Goal: Task Accomplishment & Management: Manage account settings

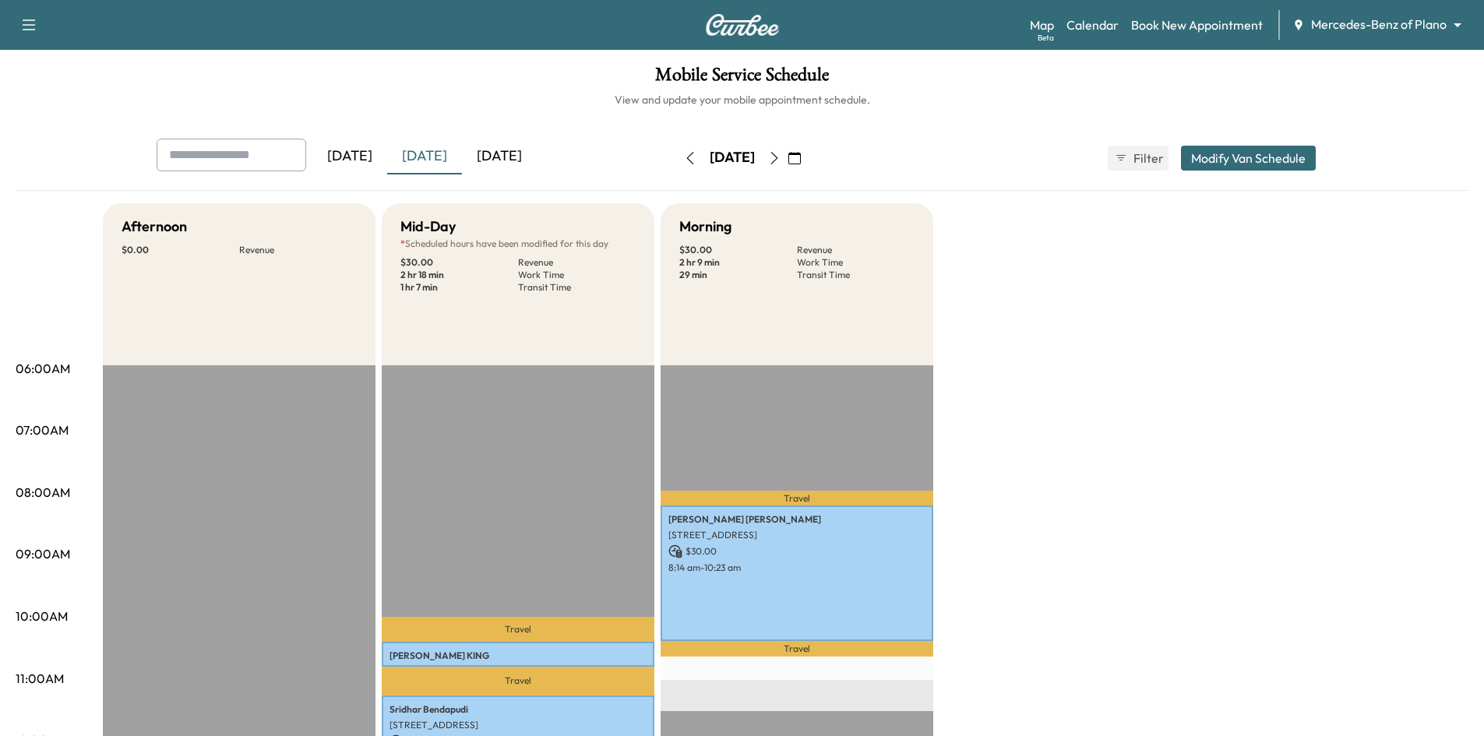
drag, startPoint x: 513, startPoint y: 157, endPoint x: 504, endPoint y: 159, distance: 9.5
click at [512, 157] on div "[DATE]" at bounding box center [499, 157] width 75 height 36
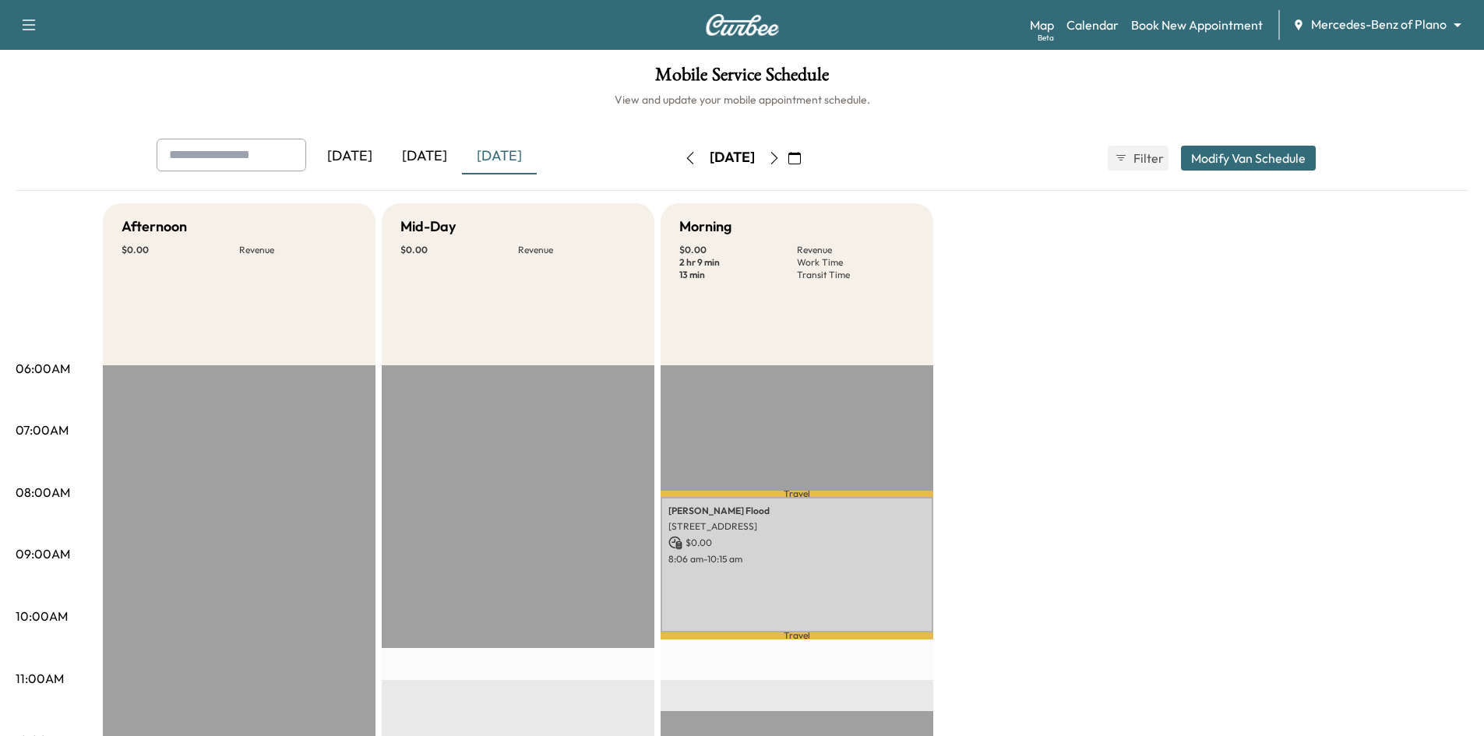
click at [822, 572] on div "[PERSON_NAME] Flood [STREET_ADDRESS] $ 0.00 8:06 am - 10:15 am" at bounding box center [796, 565] width 273 height 136
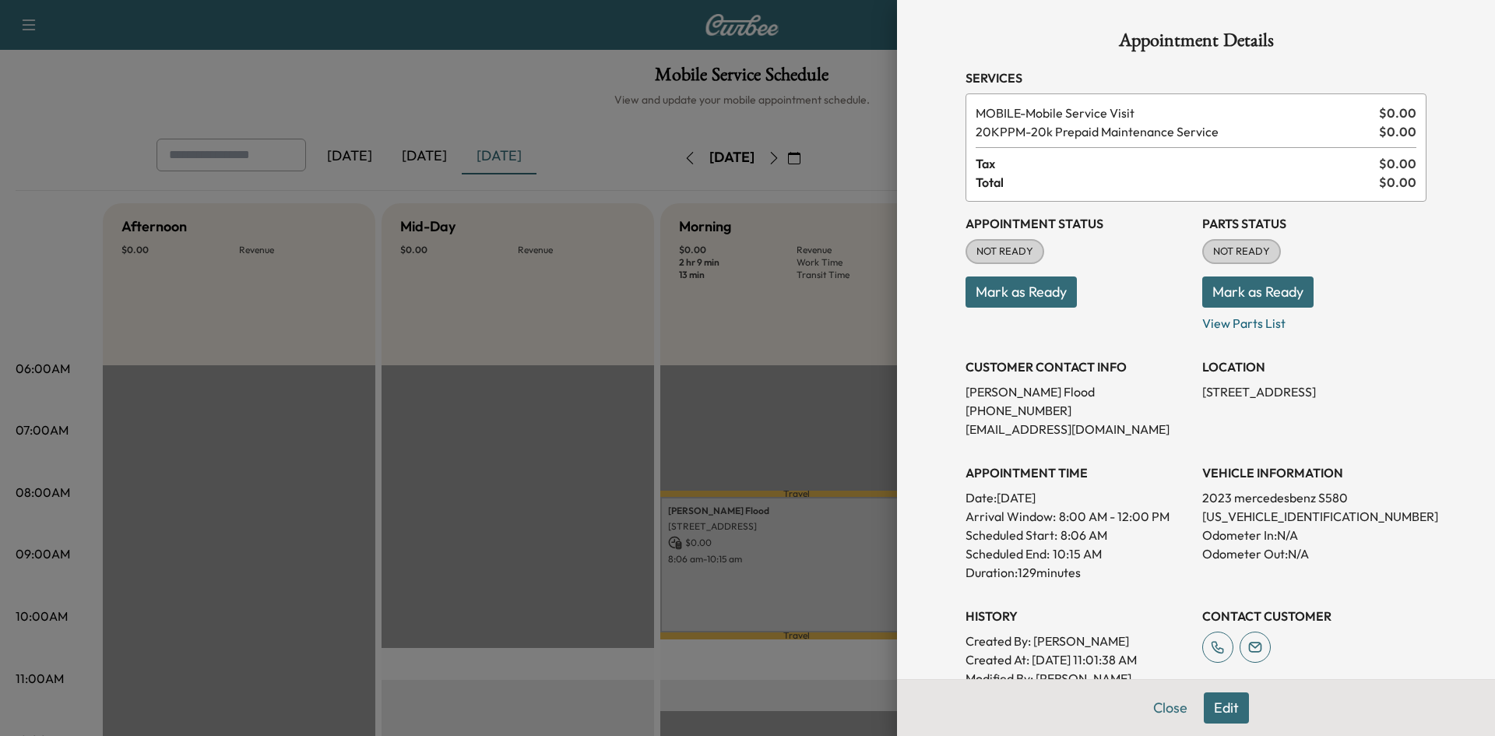
click at [1019, 298] on button "Mark as Ready" at bounding box center [1021, 291] width 111 height 31
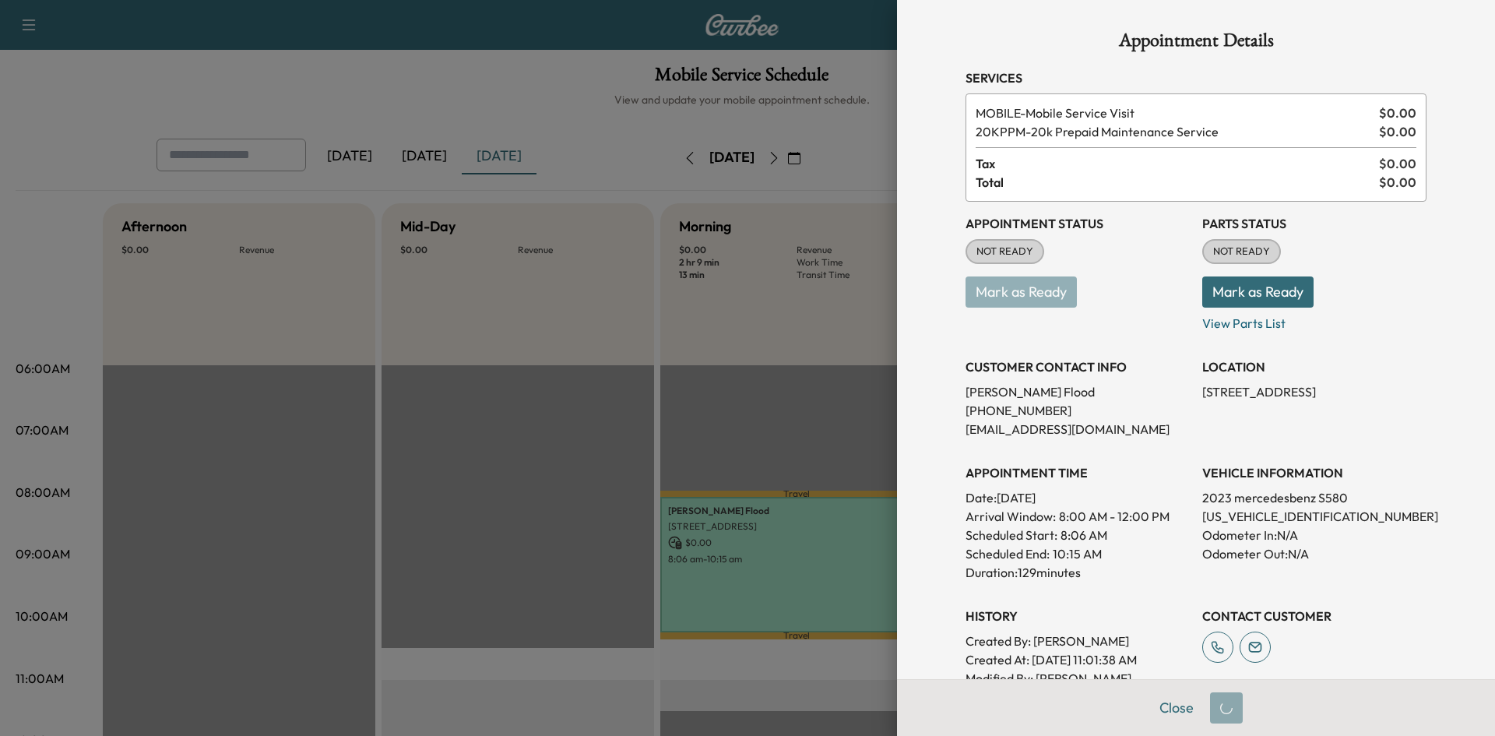
click at [516, 428] on div at bounding box center [747, 368] width 1495 height 736
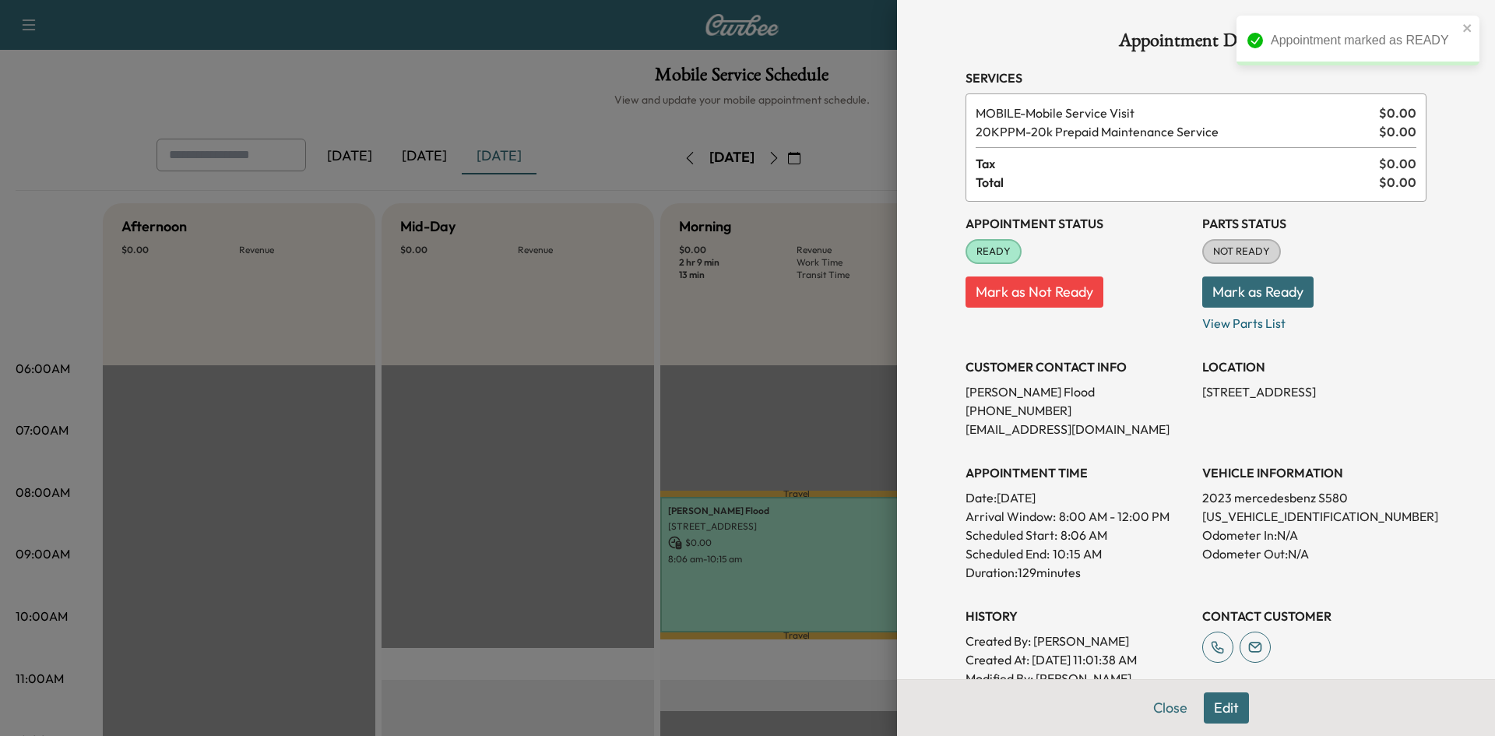
click at [518, 426] on div at bounding box center [747, 368] width 1495 height 736
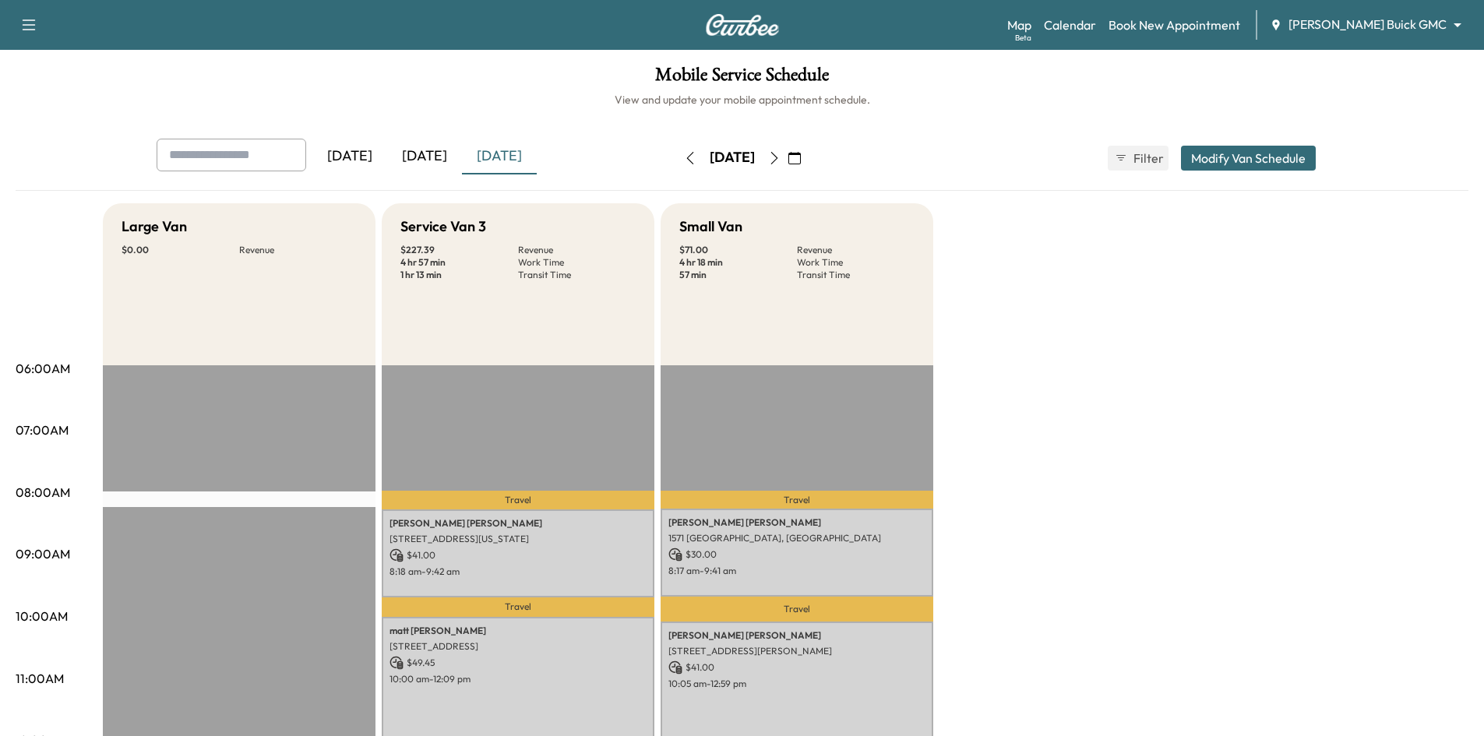
scroll to position [234, 0]
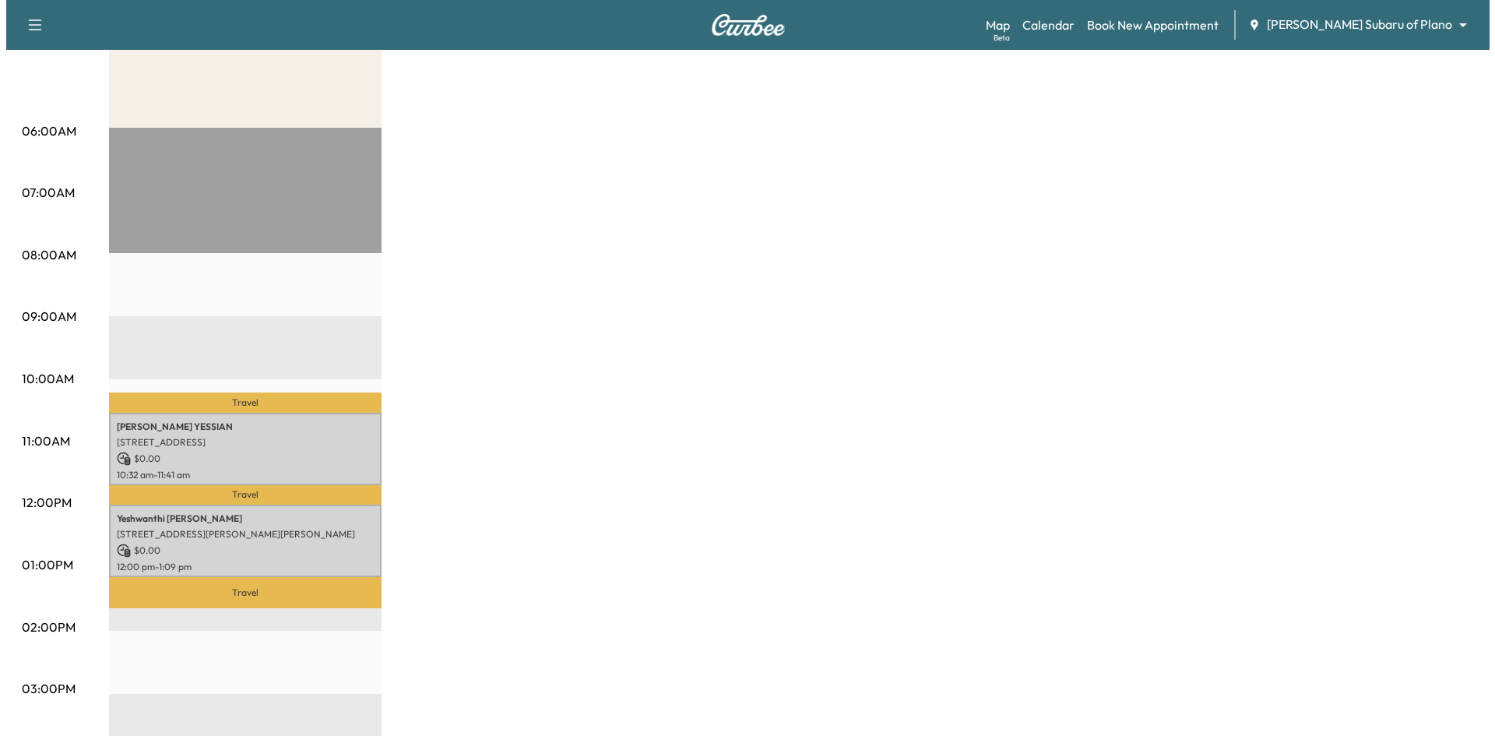
scroll to position [389, 0]
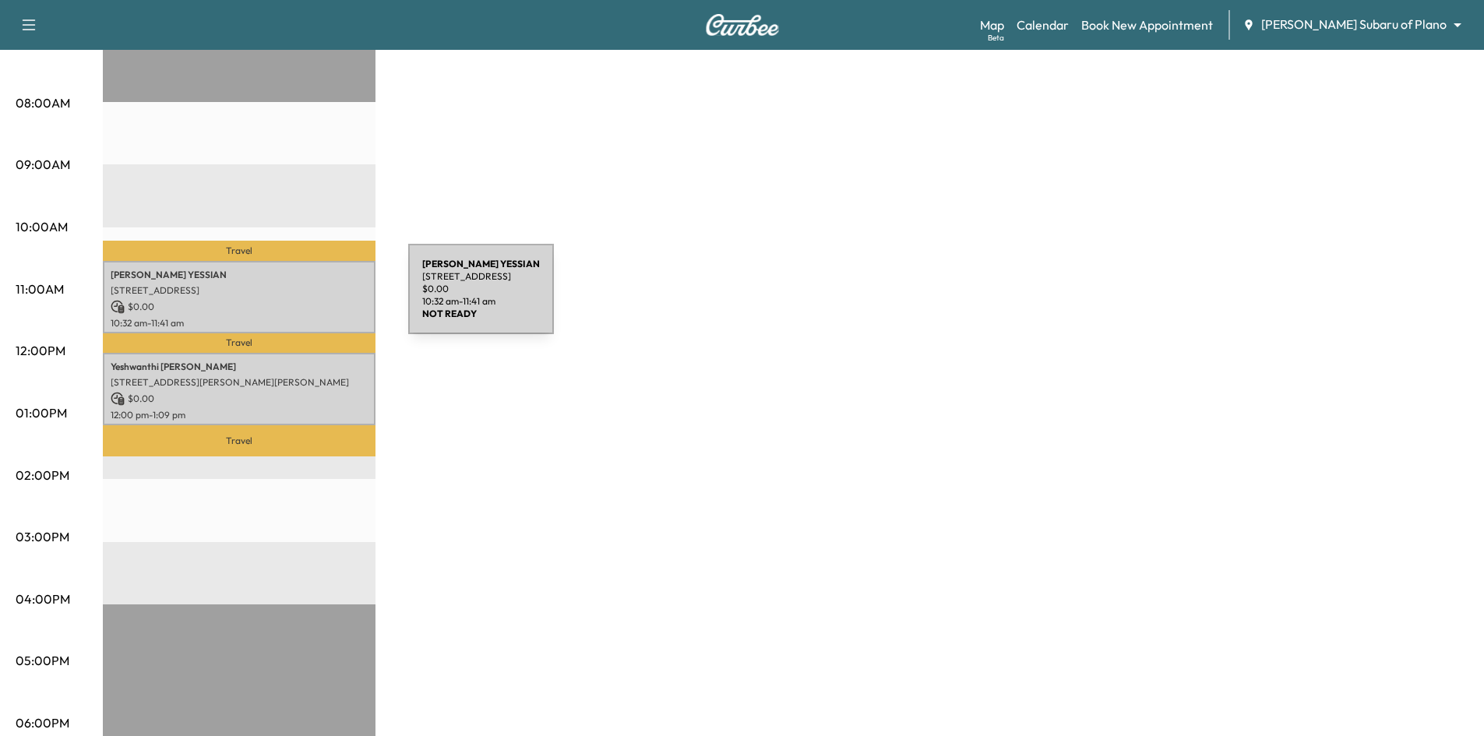
click at [291, 300] on p "$ 0.00" at bounding box center [239, 307] width 257 height 14
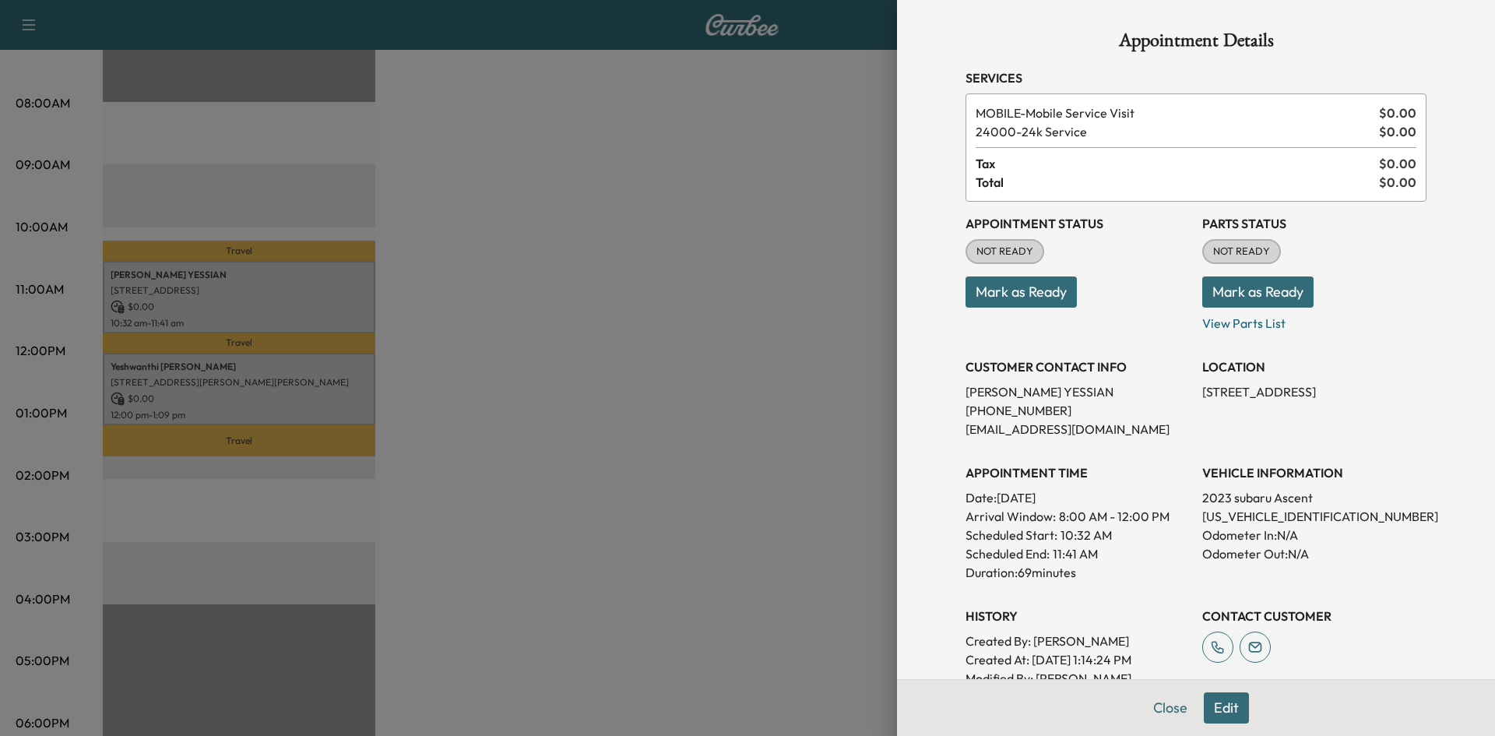
click at [272, 384] on div at bounding box center [747, 368] width 1495 height 736
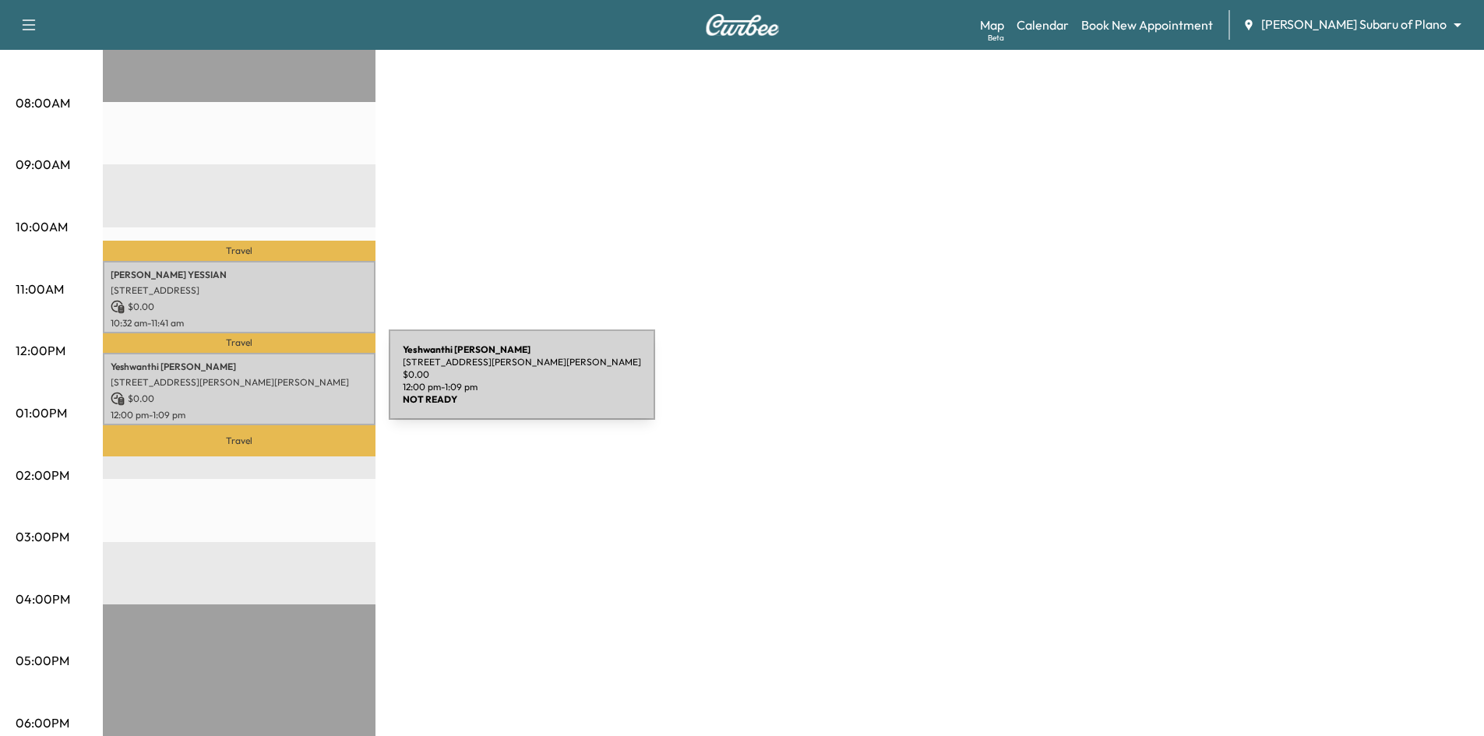
click at [272, 384] on p "4008 Agatha Ct, Aubrey, TX 76227, USA" at bounding box center [239, 382] width 257 height 12
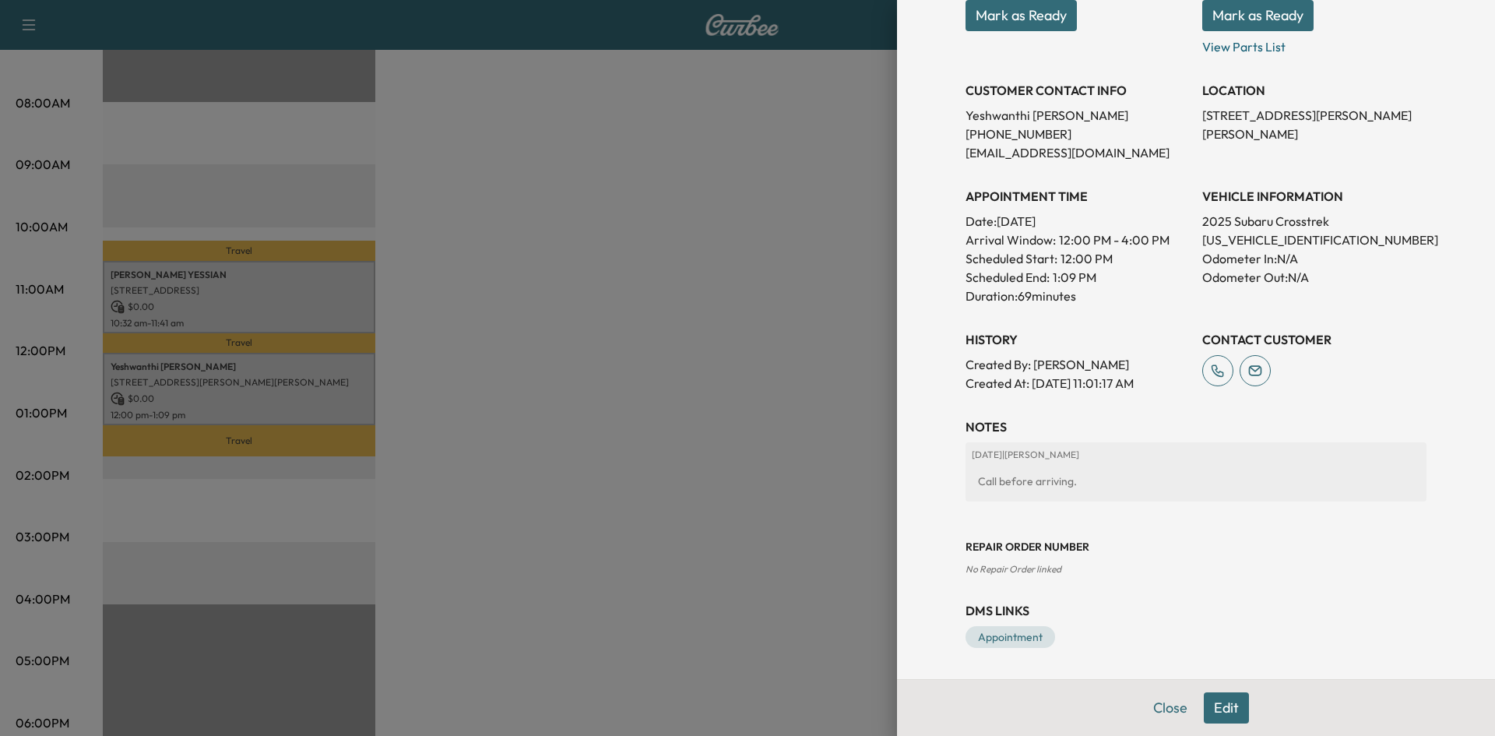
scroll to position [0, 0]
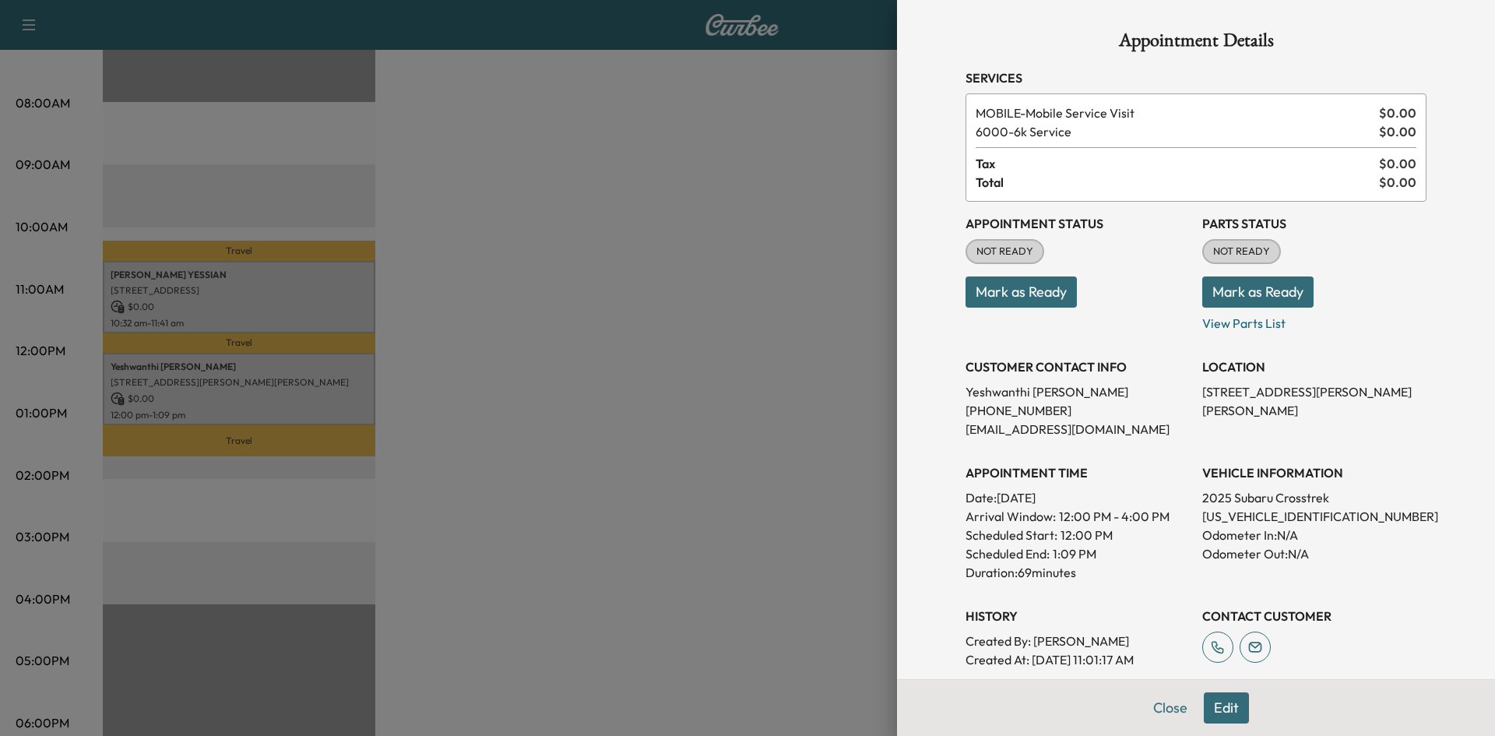
click at [810, 302] on div at bounding box center [747, 368] width 1495 height 736
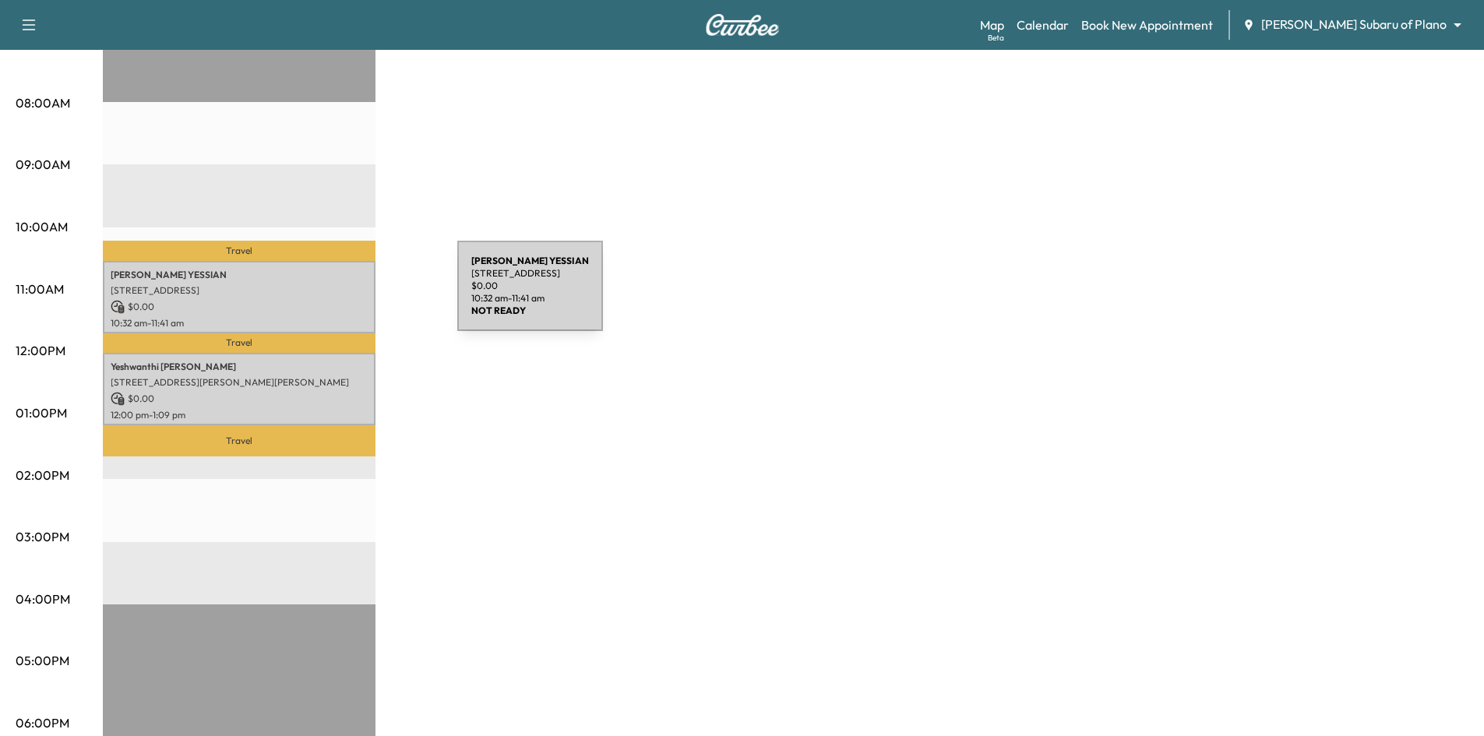
click at [340, 288] on p "6409 COBBIE CREEK DR., FRISCO, TX 75034, United States of America" at bounding box center [239, 290] width 257 height 12
